Goal: Task Accomplishment & Management: Complete application form

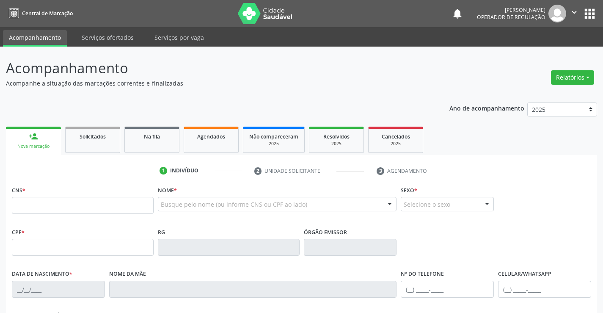
click at [61, 205] on input "text" at bounding box center [83, 205] width 142 height 17
type input "706 4036 6236 4085"
type input "501851227"
type input "SP"
type input "[DATE]"
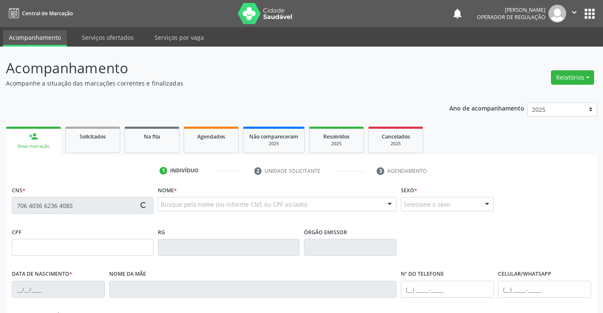
type input "[PERSON_NAME]"
type input "[PHONE_NUMBER]"
type input "S/N"
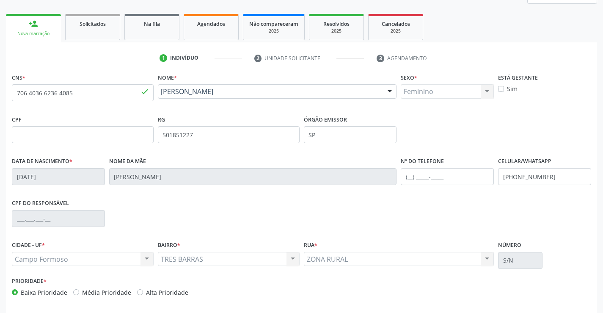
scroll to position [128, 0]
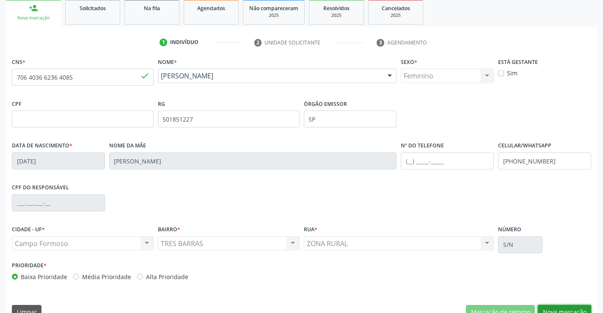
click at [574, 308] on button "Nova marcação" at bounding box center [564, 312] width 53 height 14
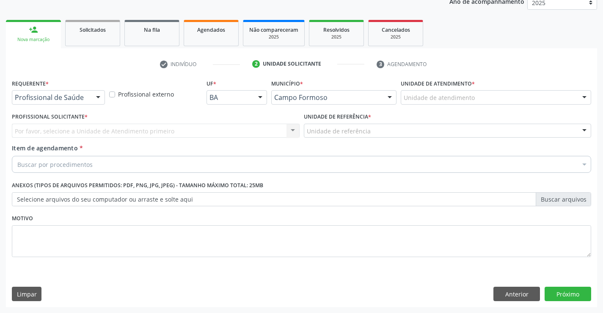
click at [96, 97] on div at bounding box center [98, 98] width 13 height 14
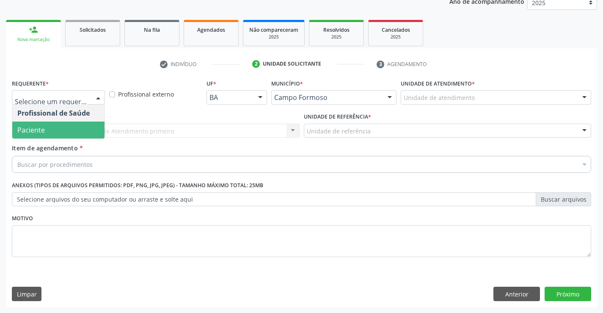
click at [38, 131] on span "Paciente" at bounding box center [30, 129] width 27 height 9
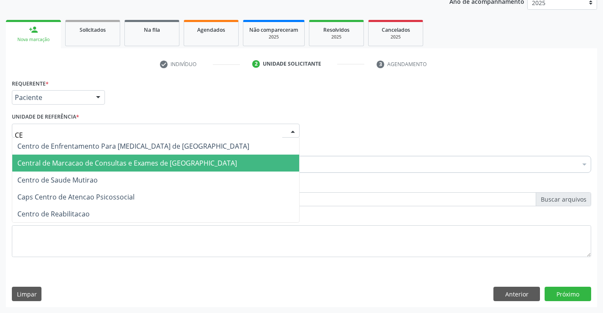
type input "CEN"
click at [110, 162] on span "Central de Marcacao de Consultas e Exames de [GEOGRAPHIC_DATA]" at bounding box center [127, 162] width 220 height 9
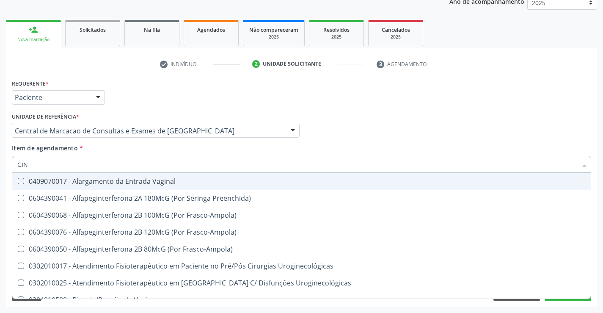
type input "GINE"
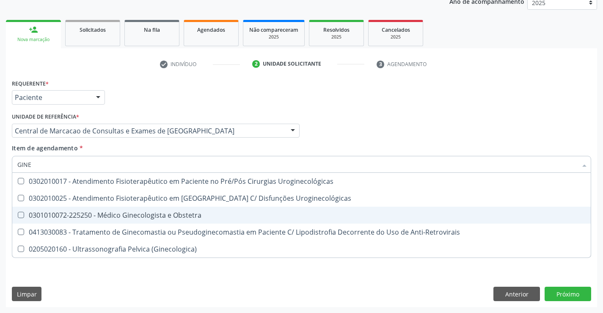
click at [102, 212] on div "0301010072-225250 - Médico Ginecologista e Obstetra" at bounding box center [301, 215] width 568 height 7
checkbox Obstetra "true"
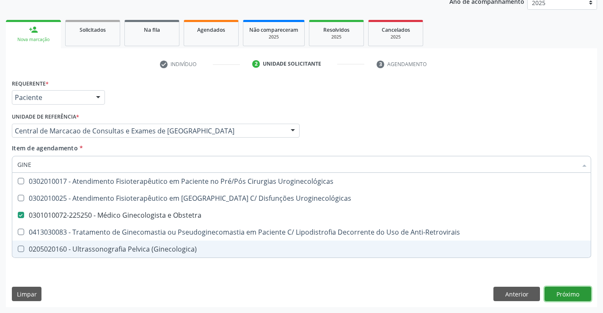
click at [569, 289] on div "Requerente * Paciente Profissional de Saúde Paciente Nenhum resultado encontrad…" at bounding box center [301, 192] width 591 height 230
checkbox Uroginecológicas "true"
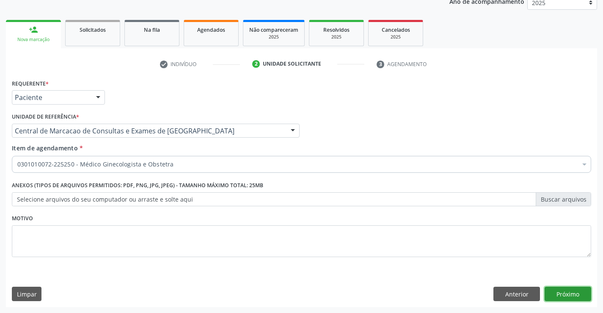
click at [568, 293] on button "Próximo" at bounding box center [567, 293] width 47 height 14
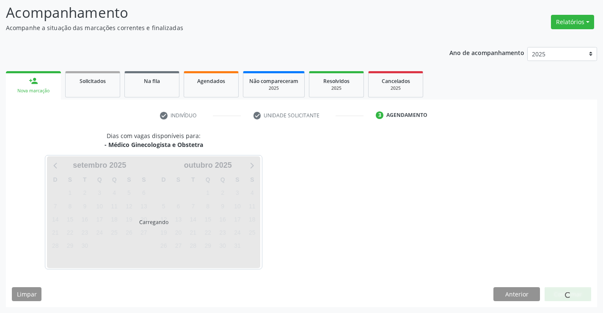
scroll to position [55, 0]
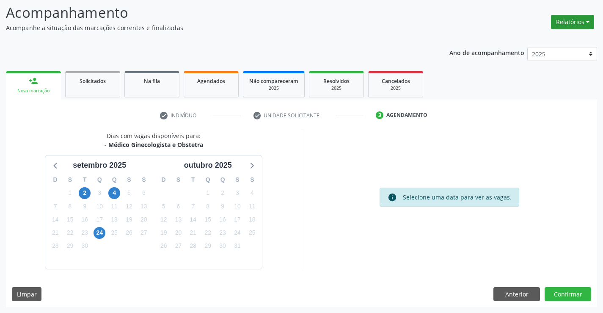
click at [582, 19] on button "Relatórios" at bounding box center [572, 22] width 43 height 14
click at [528, 42] on link "Acompanhamento" at bounding box center [548, 40] width 91 height 12
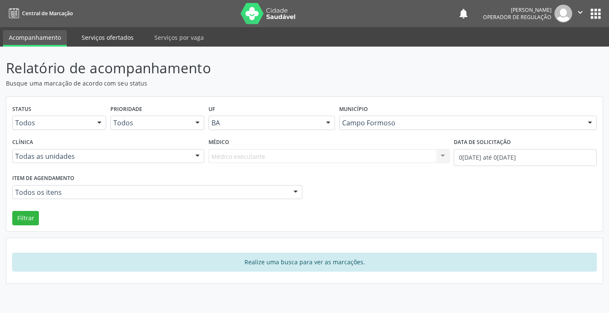
click at [120, 34] on link "Serviços ofertados" at bounding box center [108, 37] width 64 height 15
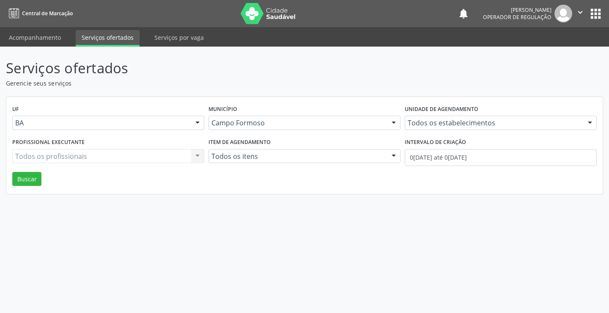
click at [197, 155] on div "Todos os profissionais Todos os profissionais Nenhum resultado encontrado para:…" at bounding box center [108, 156] width 192 height 14
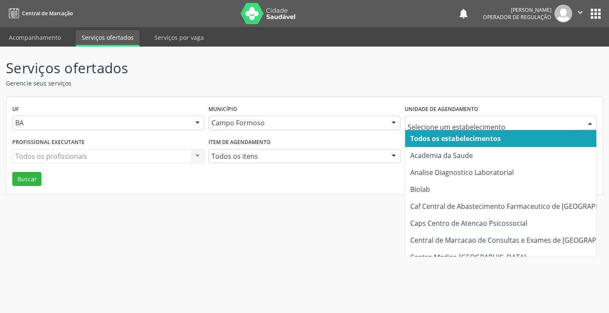
click at [591, 122] on div at bounding box center [590, 123] width 13 height 14
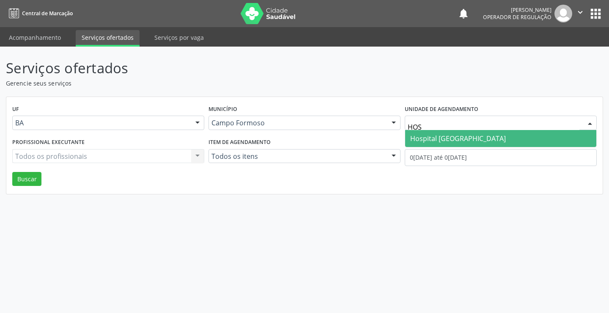
type input "HOSP"
click at [477, 136] on span "Hospital [GEOGRAPHIC_DATA]" at bounding box center [458, 138] width 96 height 9
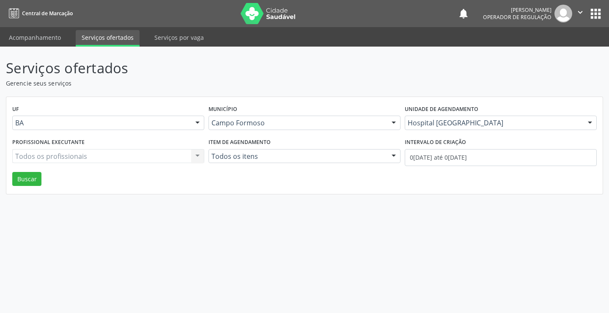
click at [79, 157] on div "Todos os profissionais Todos os profissionais Nenhum resultado encontrado para:…" at bounding box center [108, 156] width 192 height 14
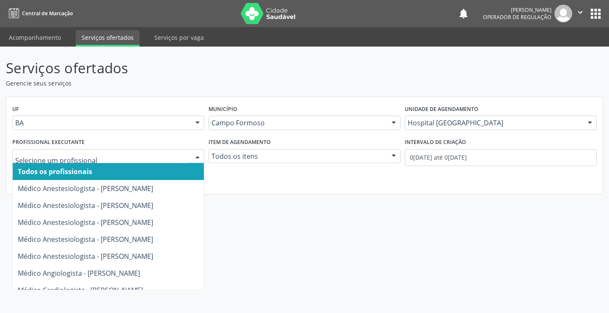
click at [195, 156] on div at bounding box center [197, 156] width 13 height 14
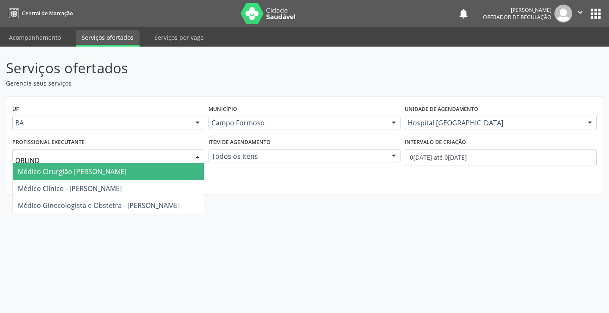
type input "ORLINDO"
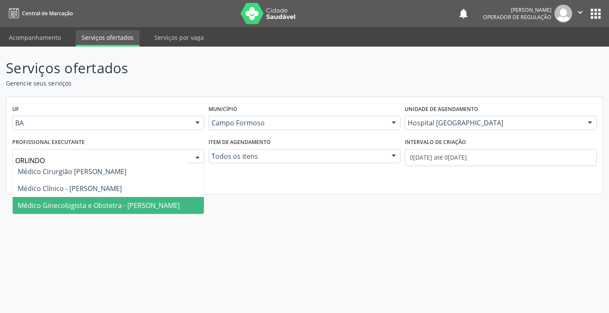
click at [98, 204] on span "Médico Ginecologista e Obstetra - [PERSON_NAME]" at bounding box center [99, 205] width 162 height 9
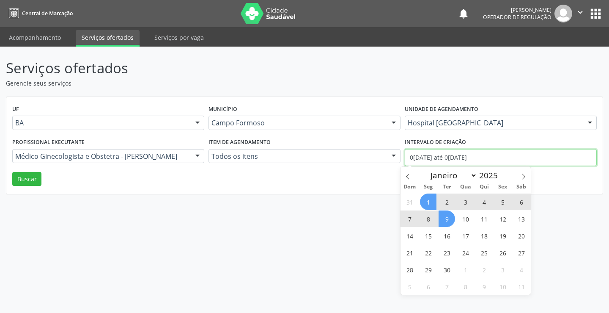
drag, startPoint x: 410, startPoint y: 159, endPoint x: 453, endPoint y: 163, distance: 43.7
click at [453, 163] on input "0[DATE] até 0[DATE]" at bounding box center [501, 157] width 192 height 17
click at [409, 179] on icon at bounding box center [407, 176] width 3 height 5
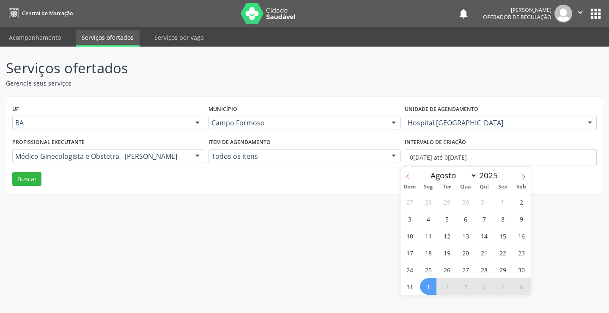
click at [409, 179] on icon at bounding box center [407, 176] width 3 height 5
click at [525, 176] on icon at bounding box center [524, 176] width 6 height 6
select select "6"
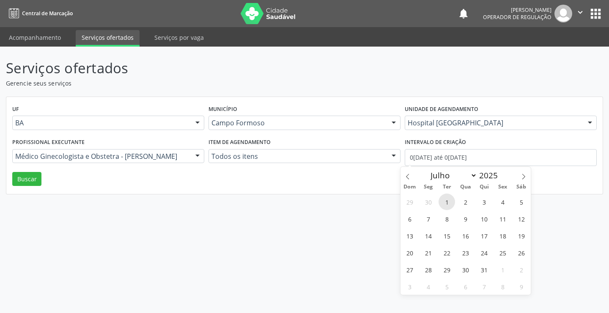
click at [449, 201] on span "1" at bounding box center [447, 201] width 16 height 16
type input "[DATE]"
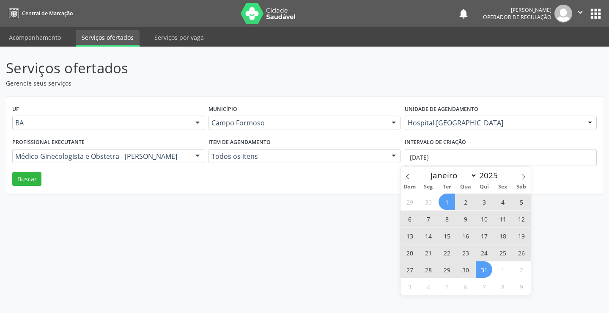
click at [481, 271] on span "31" at bounding box center [484, 269] width 16 height 16
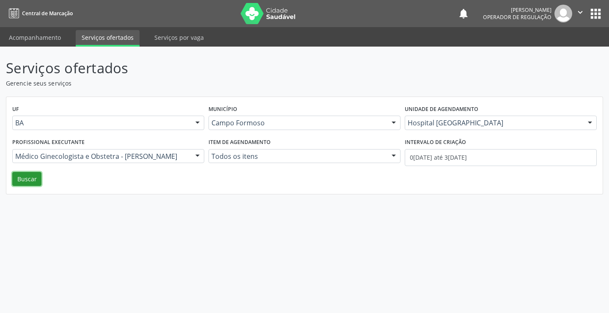
click at [24, 180] on button "Buscar" at bounding box center [26, 179] width 29 height 14
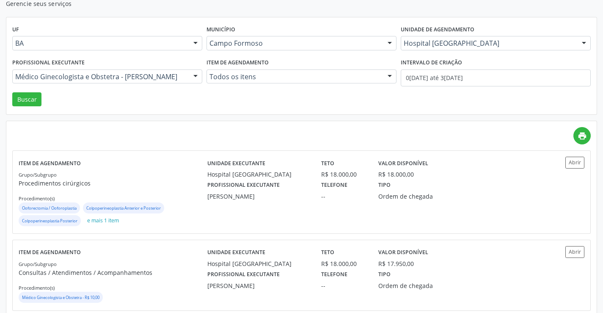
scroll to position [96, 0]
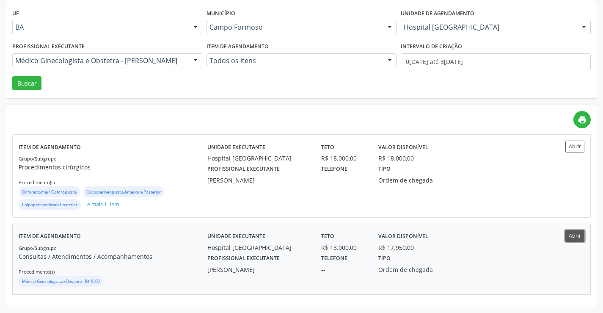
click at [577, 233] on button "Abrir" at bounding box center [574, 235] width 19 height 11
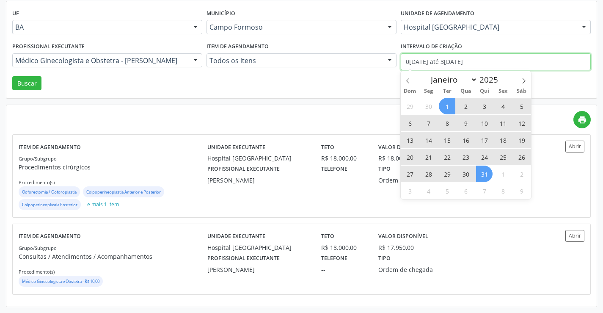
click at [407, 64] on input "0[DATE] até 3[DATE]" at bounding box center [496, 61] width 190 height 17
click at [525, 80] on icon at bounding box center [524, 81] width 6 height 6
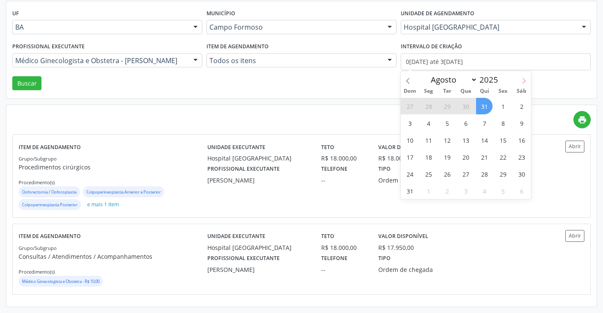
click at [525, 80] on icon at bounding box center [524, 81] width 6 height 6
click at [408, 82] on icon at bounding box center [408, 81] width 6 height 6
select select "7"
click at [500, 107] on span "1" at bounding box center [503, 106] width 16 height 16
type input "01/08/2025"
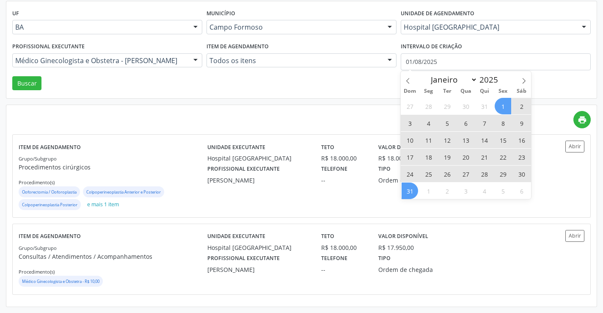
click at [411, 190] on span "31" at bounding box center [409, 190] width 16 height 16
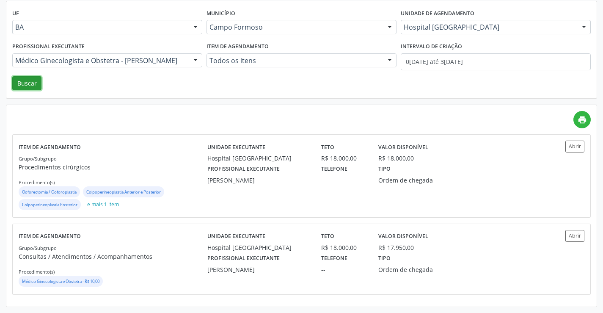
click at [26, 83] on button "Buscar" at bounding box center [26, 83] width 29 height 14
click at [575, 235] on button "Abrir" at bounding box center [574, 235] width 19 height 11
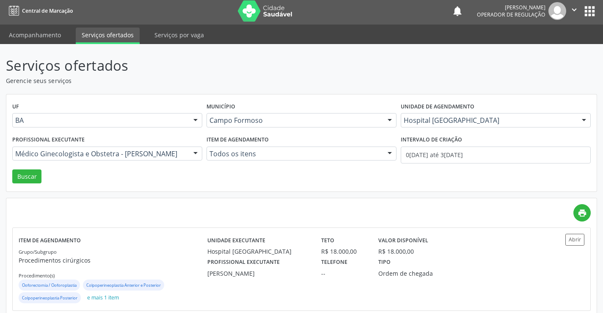
scroll to position [0, 0]
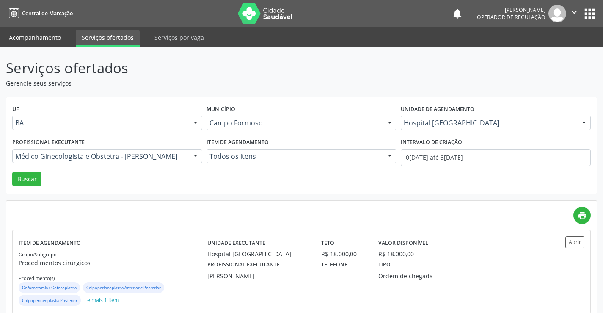
click at [38, 34] on link "Acompanhamento" at bounding box center [35, 37] width 64 height 15
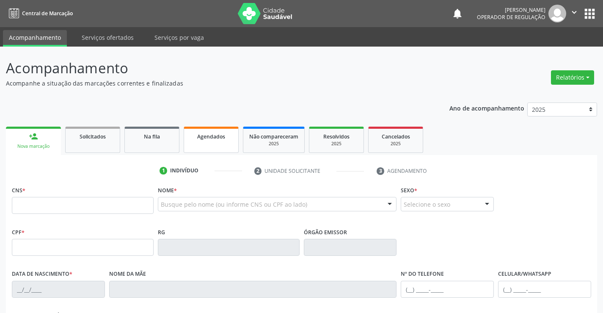
click at [206, 129] on link "Agendados" at bounding box center [211, 139] width 55 height 26
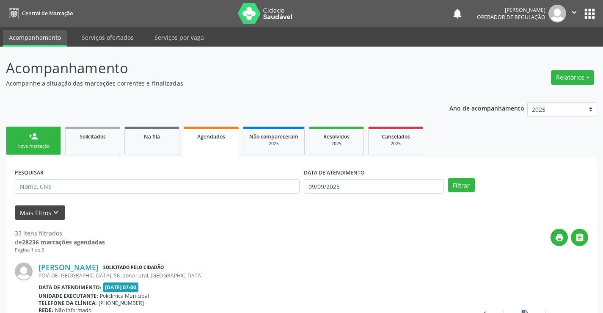
click at [27, 210] on button "Mais filtros keyboard_arrow_down" at bounding box center [40, 212] width 50 height 15
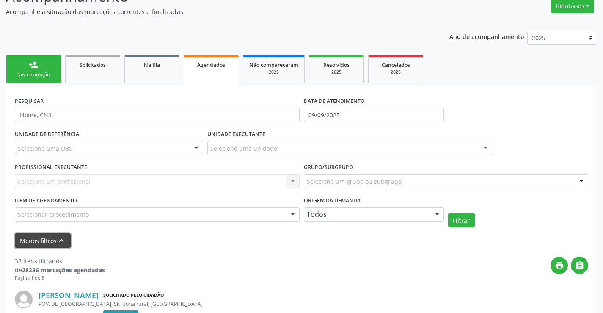
scroll to position [85, 0]
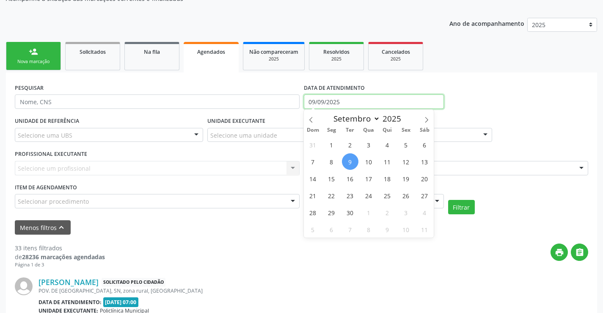
click at [349, 104] on input "09/09/2025" at bounding box center [374, 101] width 140 height 14
click at [351, 197] on span "23" at bounding box center [350, 195] width 16 height 16
type input "2[DATE]"
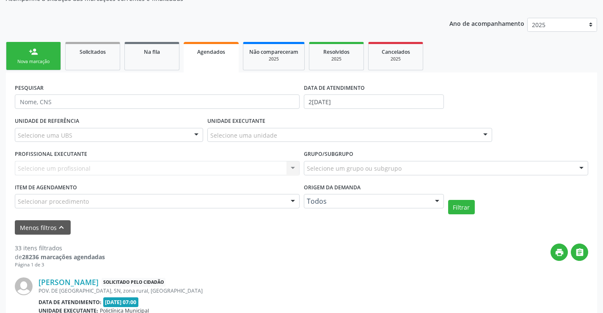
click at [79, 132] on div "Selecione uma UBS" at bounding box center [109, 135] width 188 height 14
type input "HOSPITAL"
click at [163, 140] on input "HOSPITAL" at bounding box center [102, 139] width 168 height 17
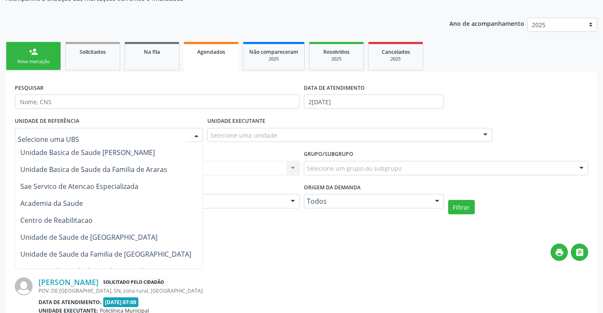
scroll to position [430, 0]
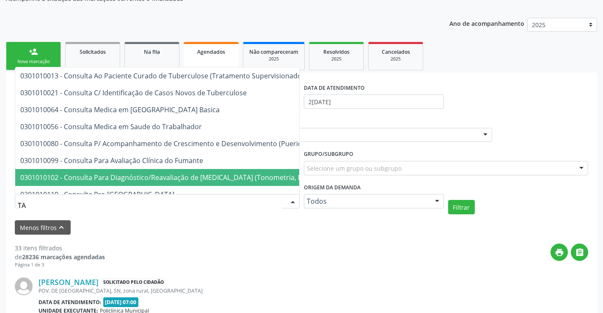
type input "A"
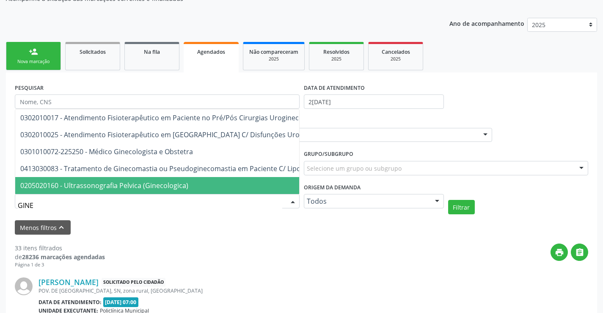
type input "GINEC"
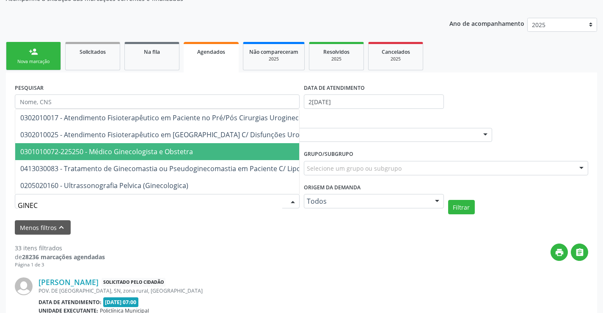
click at [146, 150] on span "0301010072-225250 - Médico Ginecologista e Obstetra" at bounding box center [106, 151] width 173 height 9
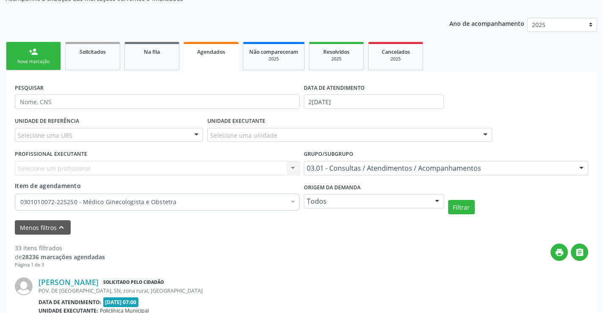
click at [117, 162] on div "Selecione um profissional Nenhum resultado encontrado para: " " Não há nenhuma …" at bounding box center [157, 168] width 285 height 14
click at [223, 170] on div "Selecione um profissional Nenhum resultado encontrado para: " " Não há nenhuma …" at bounding box center [157, 168] width 285 height 14
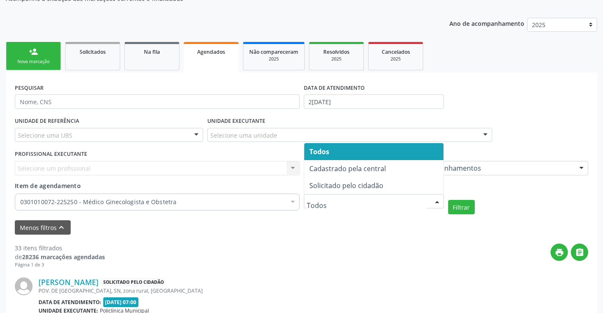
click at [333, 201] on input "text" at bounding box center [367, 205] width 120 height 17
click at [312, 151] on span "Todos" at bounding box center [319, 151] width 20 height 9
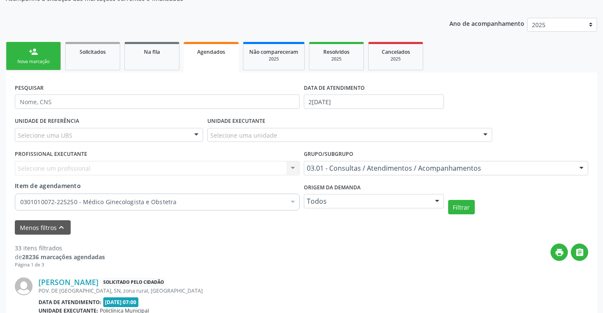
click at [292, 166] on div "Selecione um profissional Nenhum resultado encontrado para: " " Não há nenhuma …" at bounding box center [157, 168] width 285 height 14
click at [460, 206] on button "Filtrar" at bounding box center [461, 207] width 27 height 14
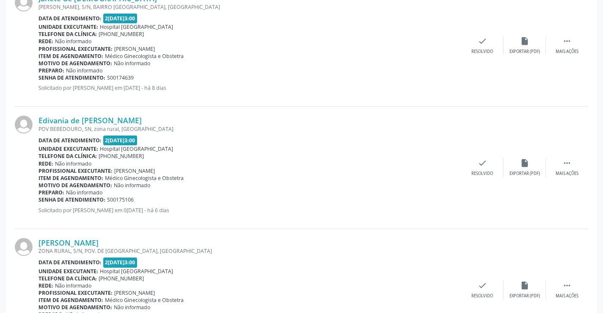
scroll to position [326, 0]
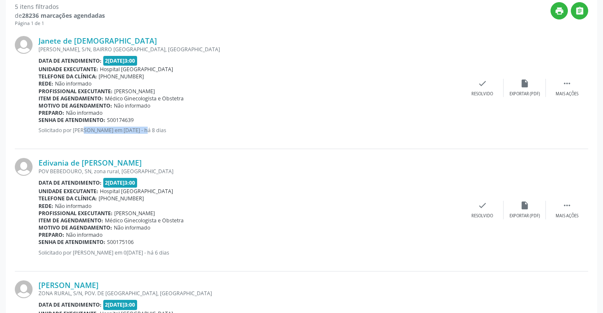
drag, startPoint x: 129, startPoint y: 131, endPoint x: 72, endPoint y: 136, distance: 57.4
click at [72, 136] on div "Janete de [DEMOGRAPHIC_DATA] [GEOGRAPHIC_DATA], S/N, BAIRRO [GEOGRAPHIC_DATA], …" at bounding box center [249, 88] width 423 height 104
click at [264, 63] on div "Data de atendimento: 2[DATE]3:00" at bounding box center [249, 61] width 423 height 10
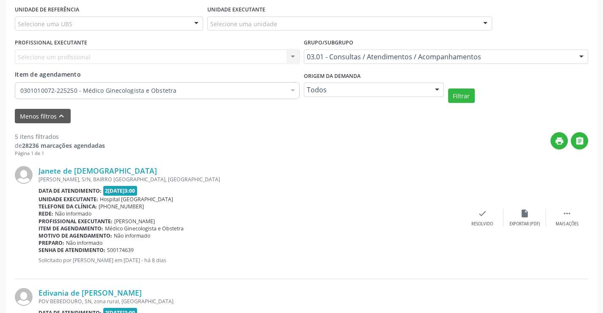
scroll to position [157, 0]
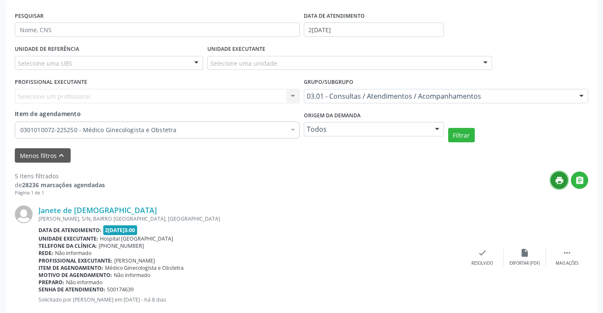
click at [560, 176] on icon "print" at bounding box center [559, 180] width 9 height 9
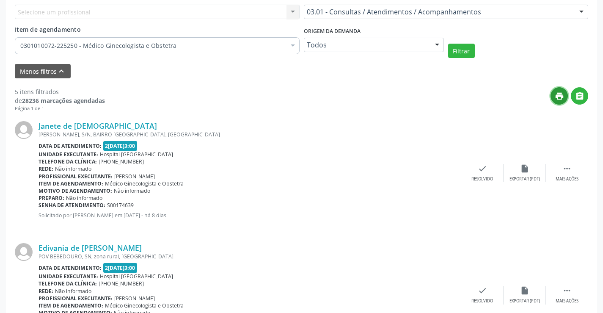
scroll to position [241, 0]
drag, startPoint x: 196, startPoint y: 215, endPoint x: 190, endPoint y: 215, distance: 6.3
click at [190, 215] on p "Solicitado por [PERSON_NAME] em [DATE] - há 8 dias" at bounding box center [249, 214] width 423 height 7
click at [177, 215] on p "Solicitado por [PERSON_NAME] em [DATE] - há 8 dias" at bounding box center [249, 214] width 423 height 7
click at [208, 206] on div "Senha de atendimento: S00174639" at bounding box center [249, 204] width 423 height 7
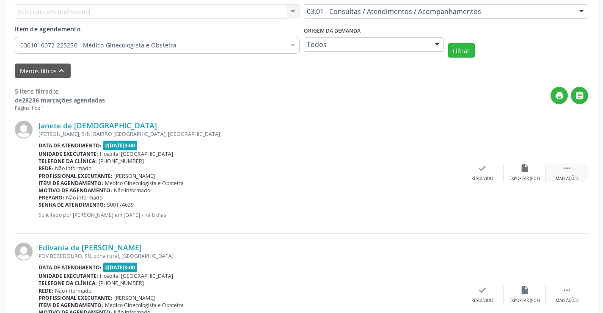
click at [561, 167] on div " Mais ações" at bounding box center [567, 172] width 42 height 18
click at [399, 170] on icon "print" at bounding box center [397, 167] width 9 height 9
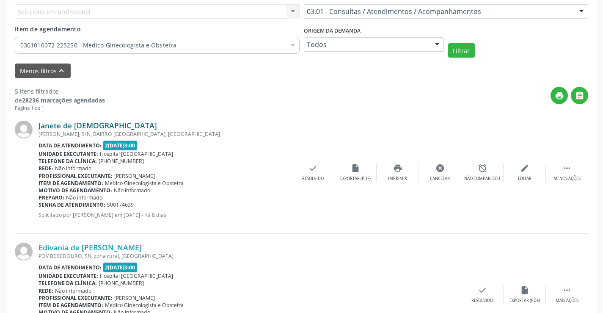
click at [80, 125] on link "Janete de [DEMOGRAPHIC_DATA]" at bounding box center [97, 125] width 118 height 9
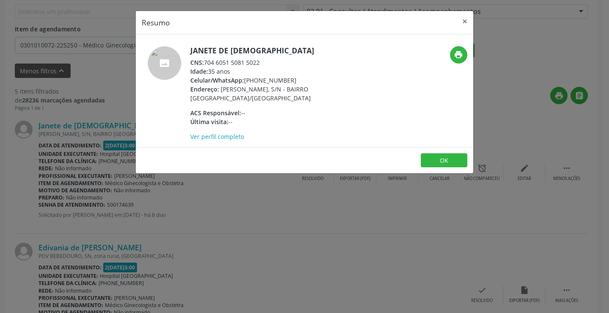
drag, startPoint x: 269, startPoint y: 63, endPoint x: 206, endPoint y: 65, distance: 63.1
click at [206, 65] on div "CNS: 704 6051 5081 5022" at bounding box center [272, 62] width 165 height 9
copy div "704 6051 5081 5022"
click at [225, 75] on div "Idade: 35 anos" at bounding box center [272, 71] width 165 height 9
click at [464, 25] on button "×" at bounding box center [464, 21] width 17 height 21
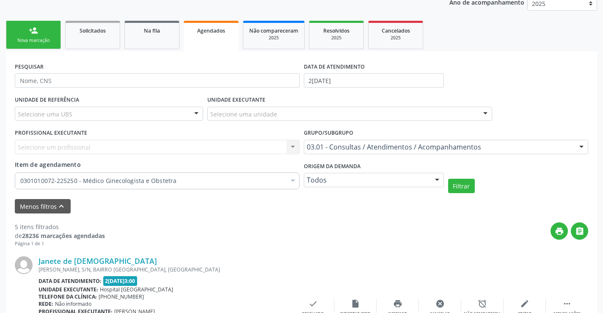
scroll to position [72, 0]
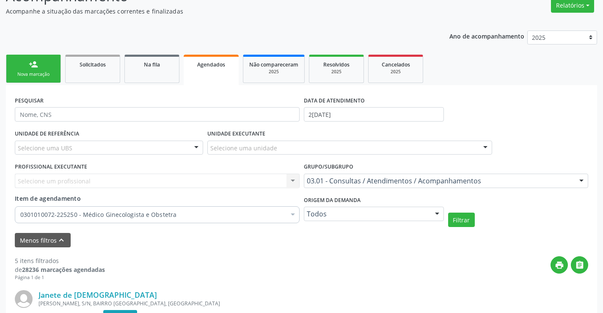
click at [31, 64] on div "person_add" at bounding box center [33, 64] width 9 height 9
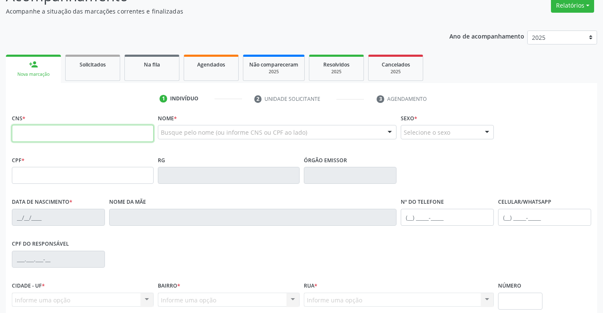
click at [57, 134] on input "text" at bounding box center [83, 133] width 142 height 17
paste input "704 6051 5081 5022"
type input "704 6051 5081 5022"
type input "1534944842"
type input "0[DATE]"
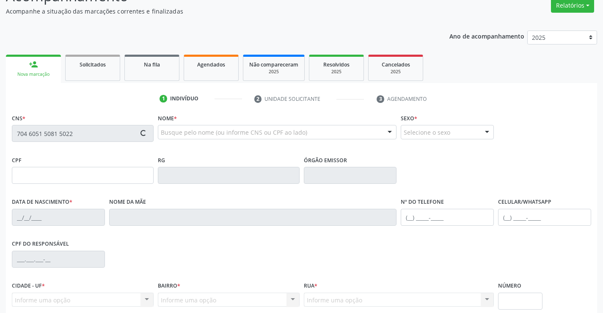
type input "[PHONE_NUMBER]"
type input "076.130.605-60"
type input "S/N"
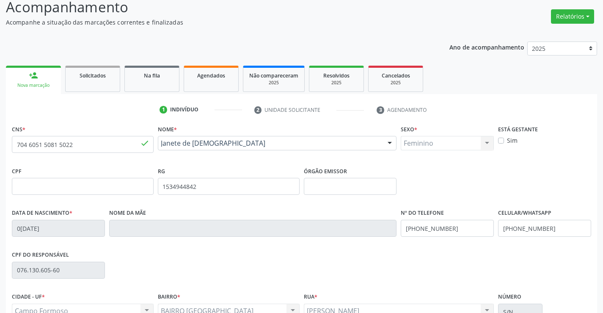
scroll to position [0, 0]
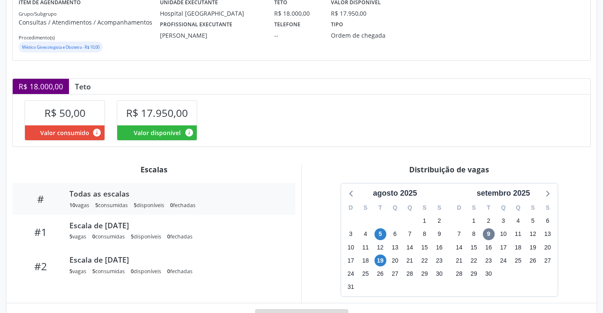
scroll to position [117, 0]
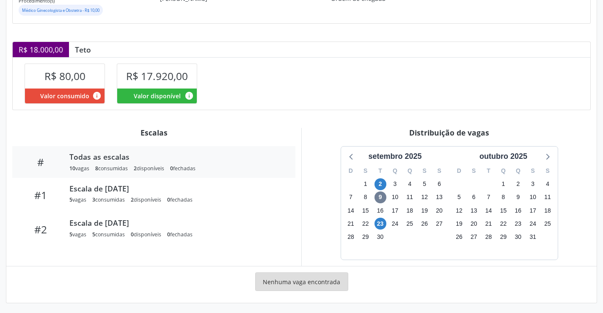
scroll to position [152, 0]
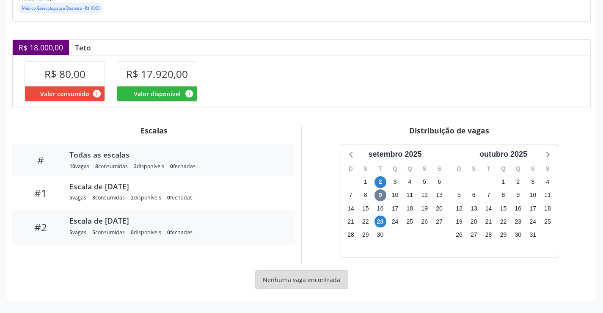
click at [111, 233] on div "5 consumidas" at bounding box center [108, 231] width 33 height 7
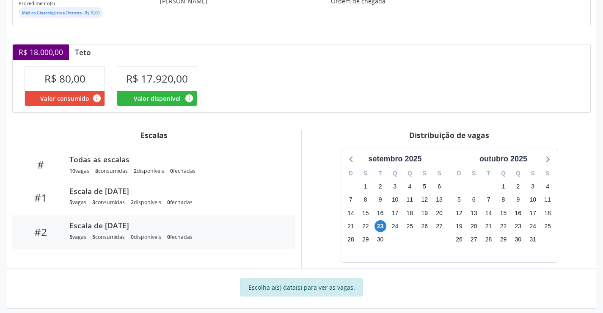
scroll to position [155, 0]
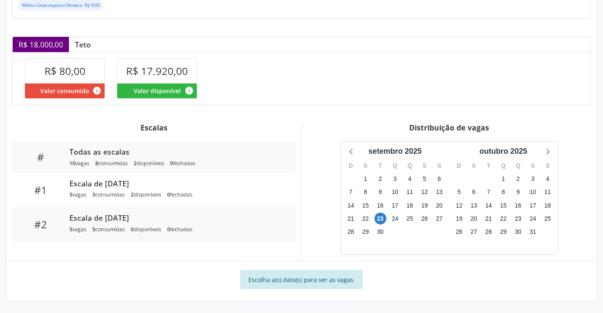
click at [105, 159] on div "8 consumidas" at bounding box center [111, 162] width 33 height 7
click at [107, 216] on div "Escala de 23/09/2025" at bounding box center [176, 217] width 214 height 9
